Goal: Task Accomplishment & Management: Manage account settings

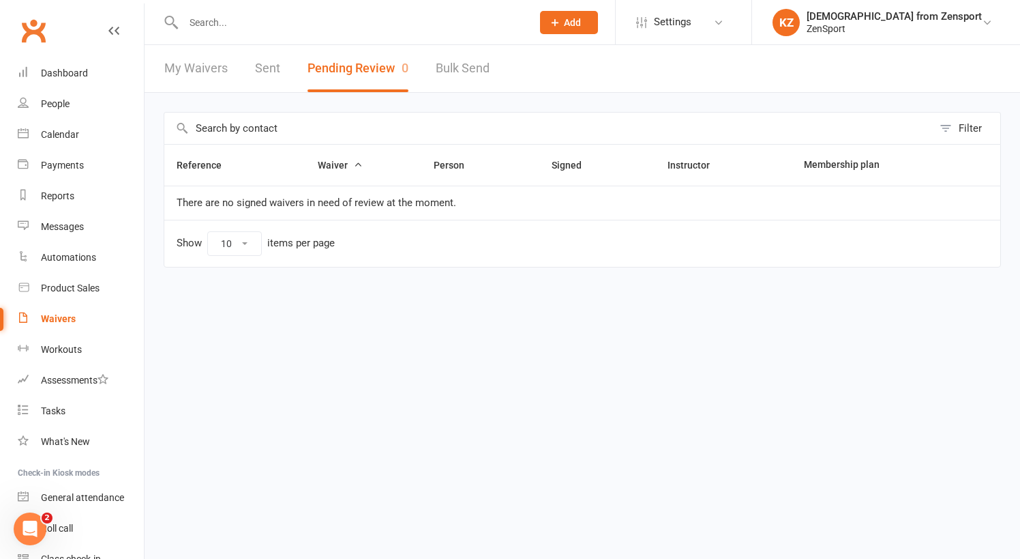
click at [65, 316] on div "Waivers" at bounding box center [58, 318] width 35 height 11
select select "100"
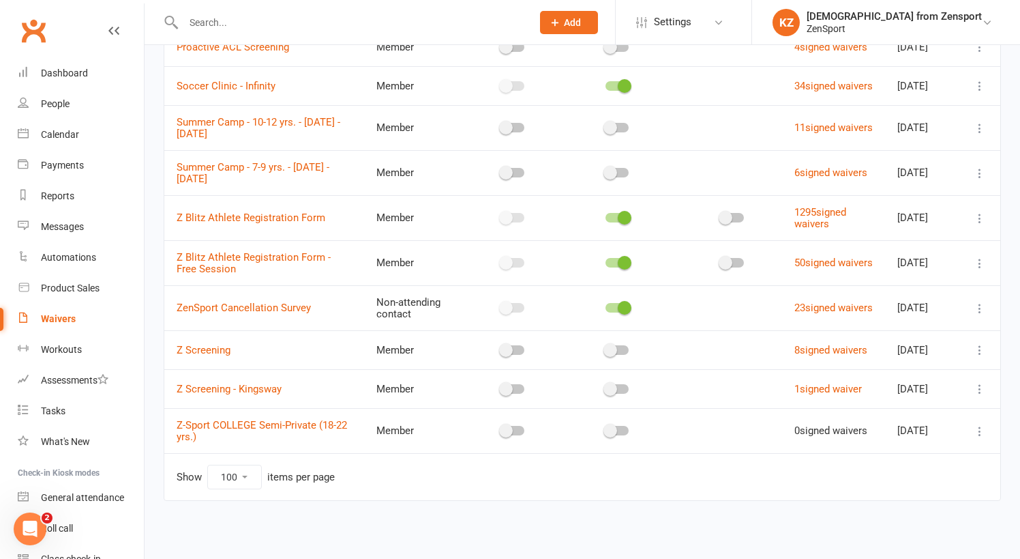
scroll to position [542, 0]
click at [269, 251] on link "Z Blitz Athlete Registration Form - Free Session" at bounding box center [254, 263] width 154 height 24
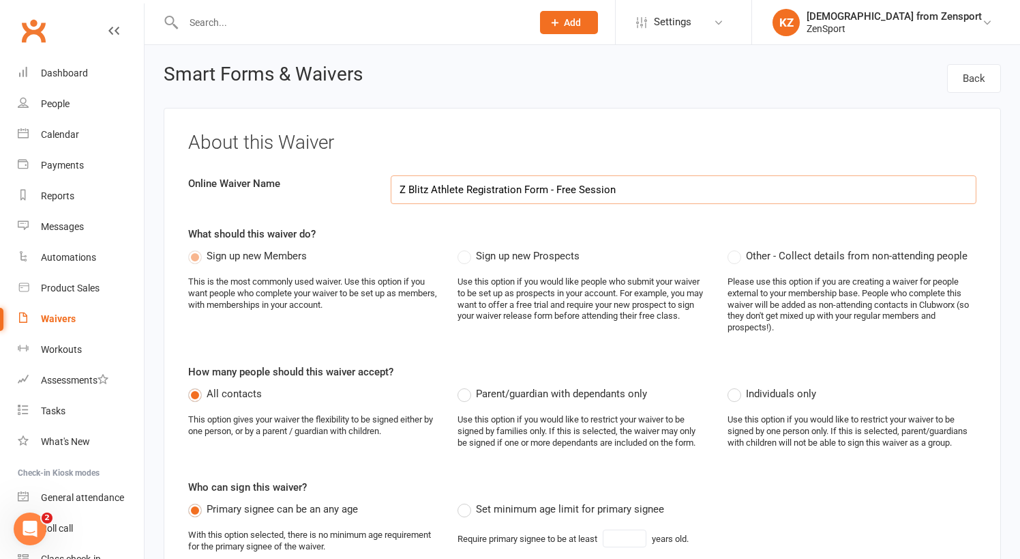
select select "applies_to_all_signees"
select select "select"
click at [981, 78] on link "Back" at bounding box center [974, 78] width 54 height 29
select select "100"
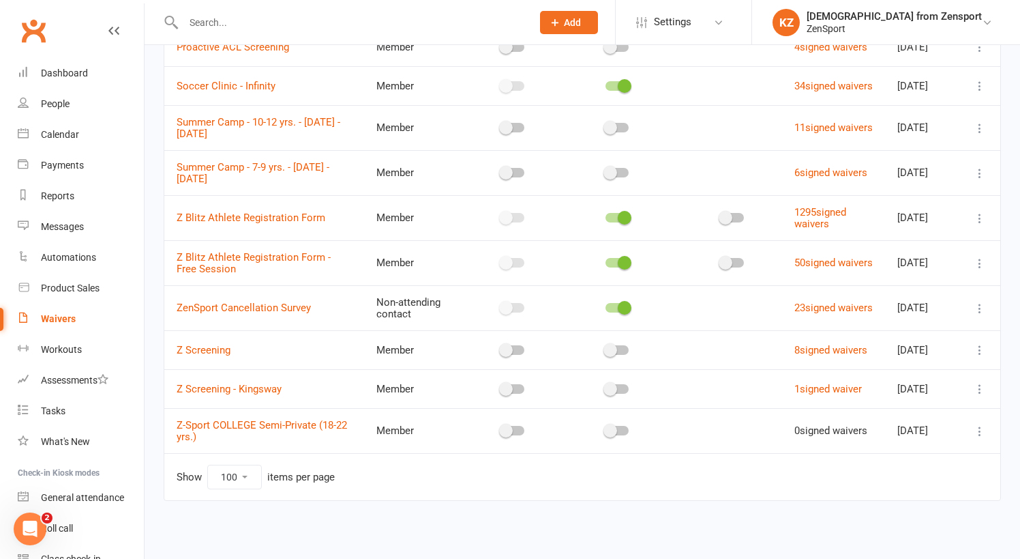
scroll to position [542, 0]
click at [980, 256] on icon at bounding box center [980, 263] width 14 height 14
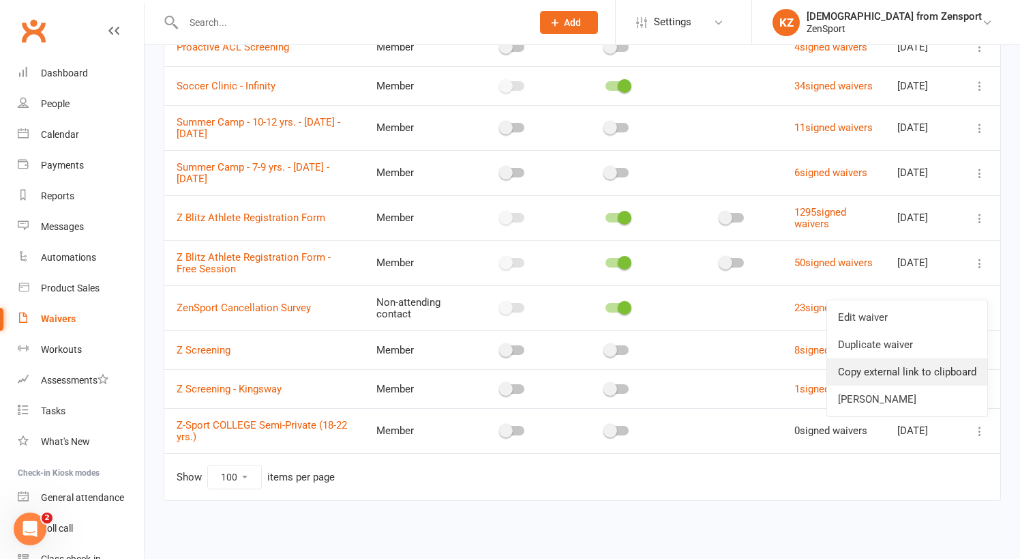
click at [910, 358] on link "Copy external link to clipboard" at bounding box center [907, 371] width 160 height 27
